Goal: Transaction & Acquisition: Purchase product/service

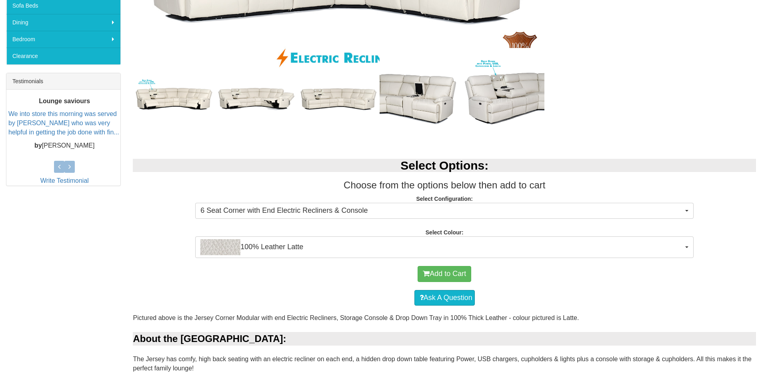
scroll to position [280, 0]
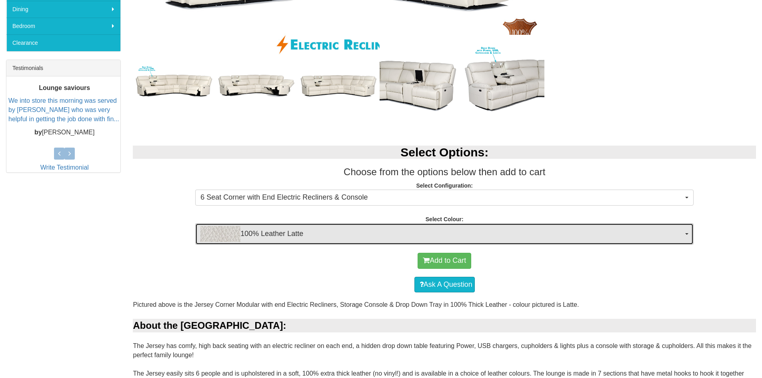
click at [451, 231] on span "100% Leather Latte" at bounding box center [441, 234] width 483 height 16
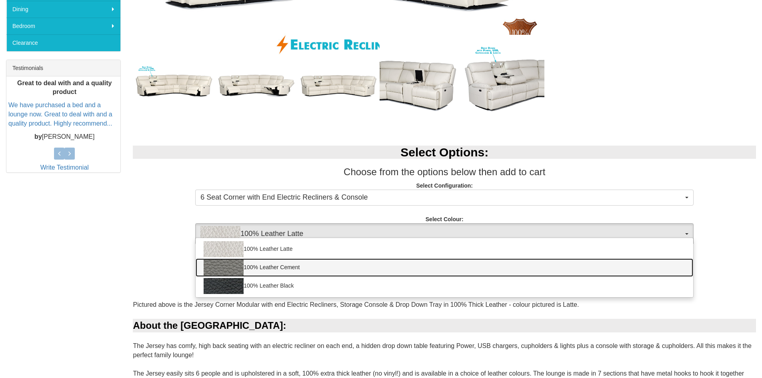
click at [312, 266] on link "100% Leather Cement" at bounding box center [445, 267] width 498 height 18
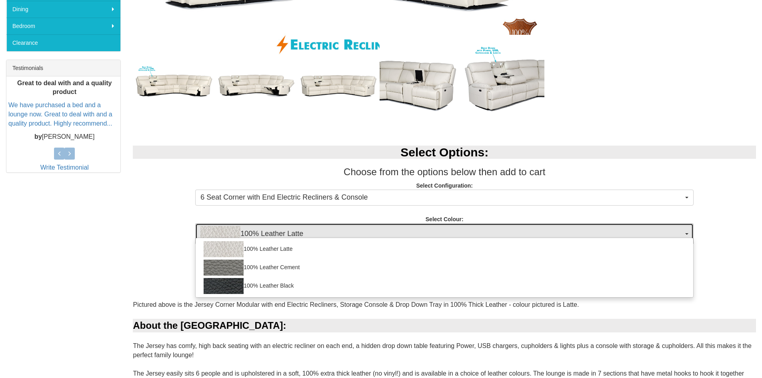
select select "2001"
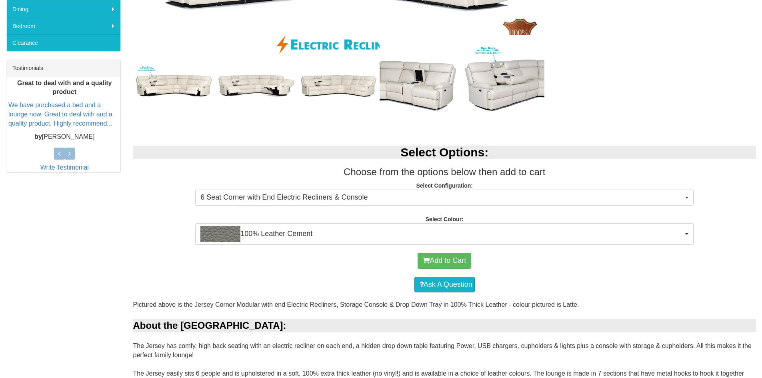
click at [567, 272] on div "Add to Cart" at bounding box center [444, 261] width 615 height 24
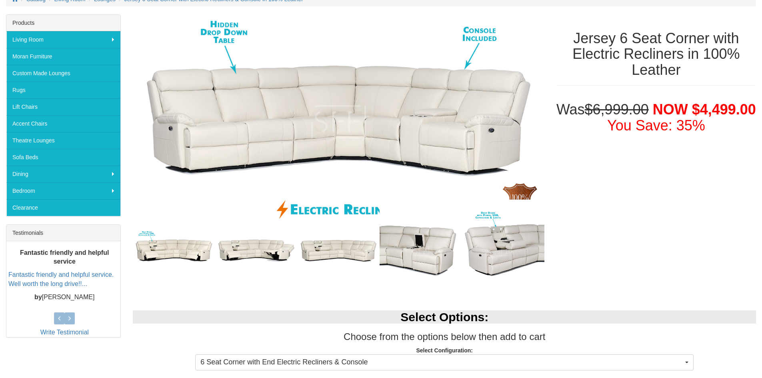
scroll to position [64, 0]
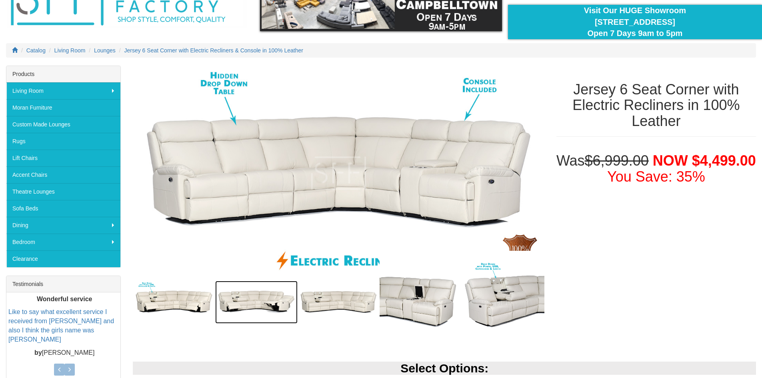
click at [252, 308] on img at bounding box center [256, 302] width 82 height 43
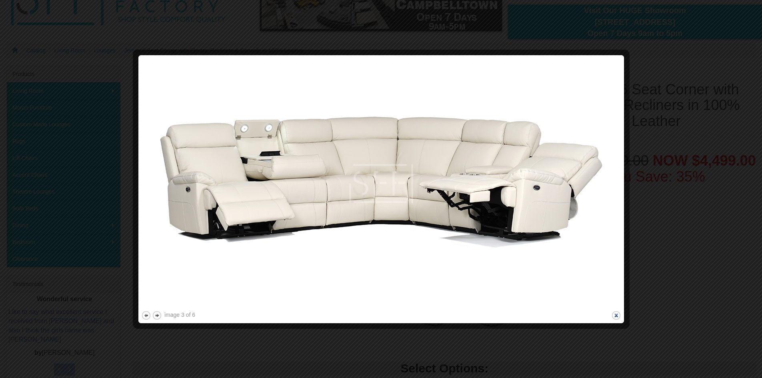
click at [618, 312] on button "close" at bounding box center [616, 315] width 10 height 10
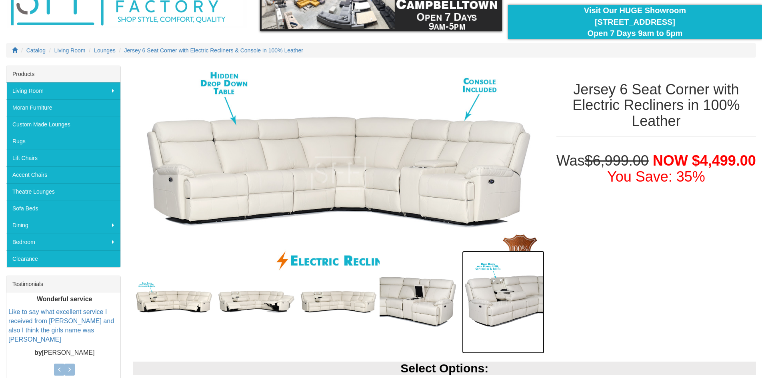
click at [515, 314] on img at bounding box center [503, 302] width 82 height 103
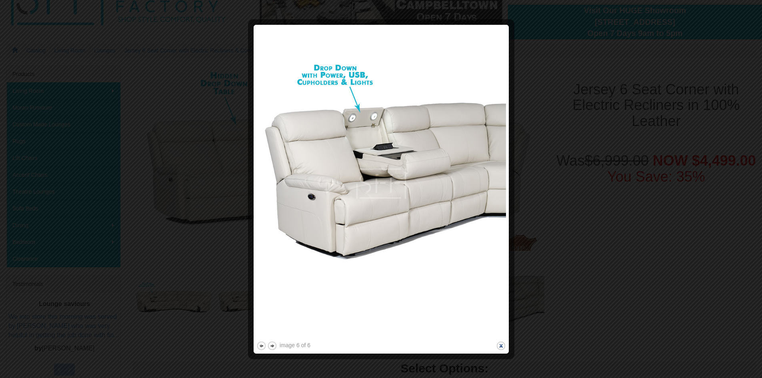
click at [506, 344] on button "close" at bounding box center [501, 346] width 10 height 10
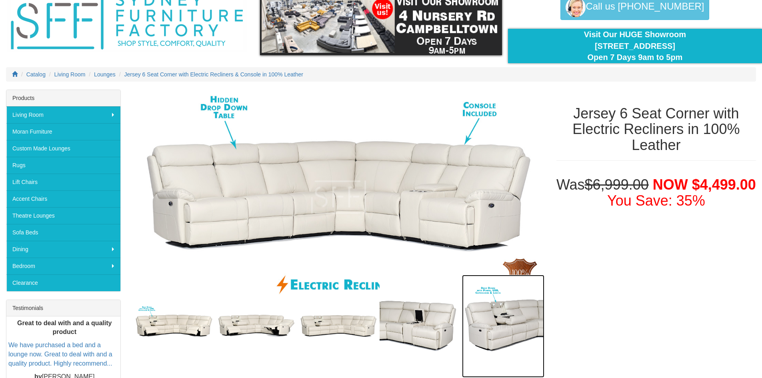
scroll to position [0, 0]
